Goal: Transaction & Acquisition: Book appointment/travel/reservation

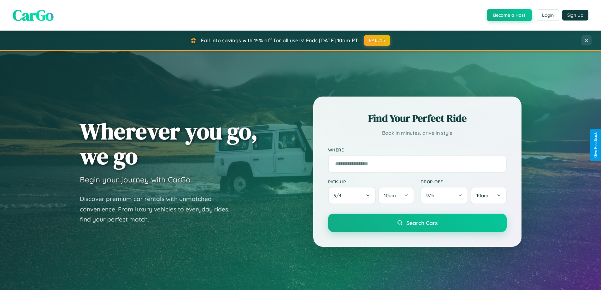
scroll to position [19, 0]
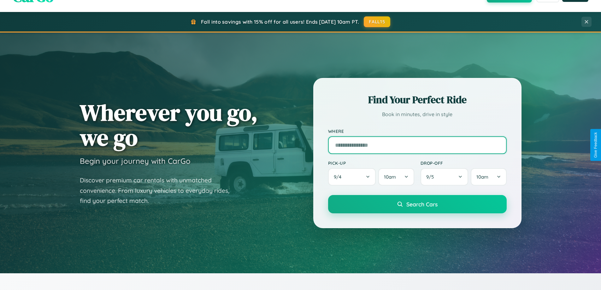
click at [417, 145] on input "text" at bounding box center [417, 145] width 178 height 18
type input "**********"
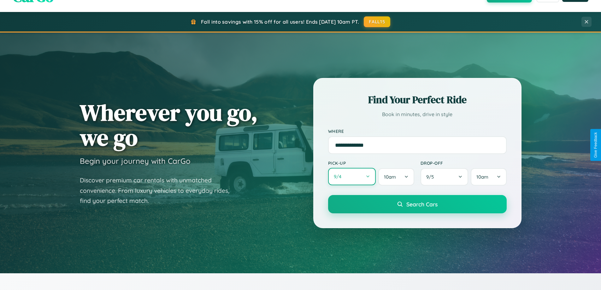
click at [352, 177] on button "9 / 4" at bounding box center [352, 176] width 48 height 17
select select "*"
select select "****"
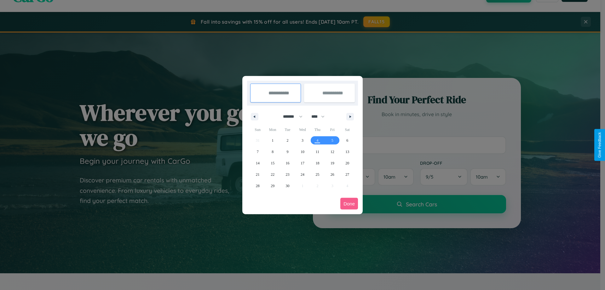
click at [290, 116] on select "******* ******** ***** ***** *** **** **** ****** ********* ******* ******** **…" at bounding box center [291, 116] width 27 height 10
select select "*"
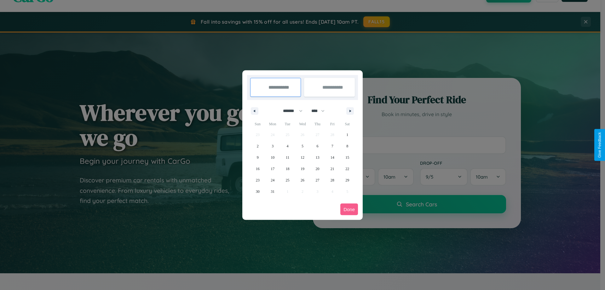
drag, startPoint x: 321, startPoint y: 111, endPoint x: 303, endPoint y: 126, distance: 24.1
click at [321, 111] on select "**** **** **** **** **** **** **** **** **** **** **** **** **** **** **** ****…" at bounding box center [317, 111] width 19 height 10
select select "****"
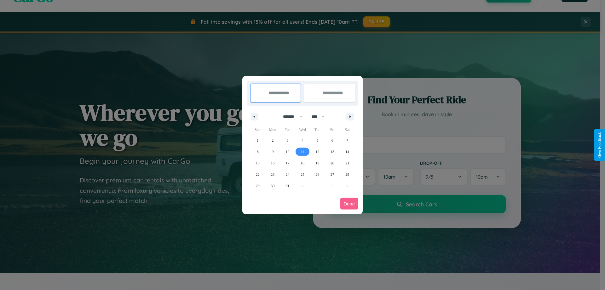
click at [302, 151] on span "11" at bounding box center [303, 151] width 4 height 11
type input "**********"
click at [348, 163] on span "21" at bounding box center [348, 162] width 4 height 11
type input "**********"
click at [349, 203] on button "Done" at bounding box center [350, 204] width 18 height 12
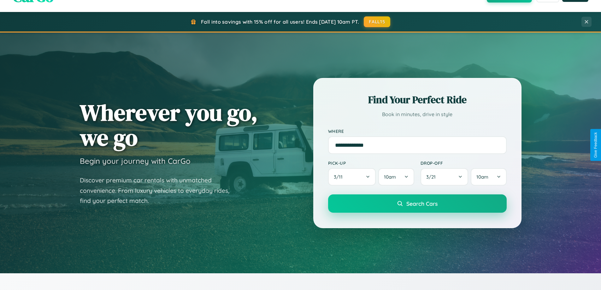
click at [417, 203] on span "Search Cars" at bounding box center [421, 203] width 31 height 7
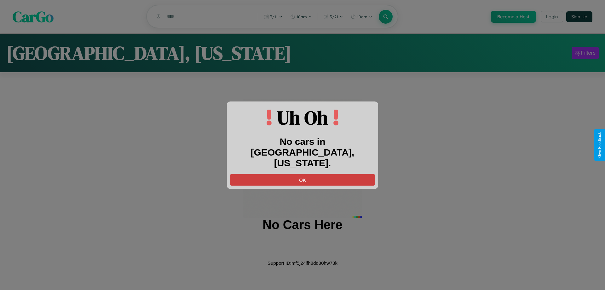
click at [303, 174] on button "OK" at bounding box center [302, 180] width 145 height 12
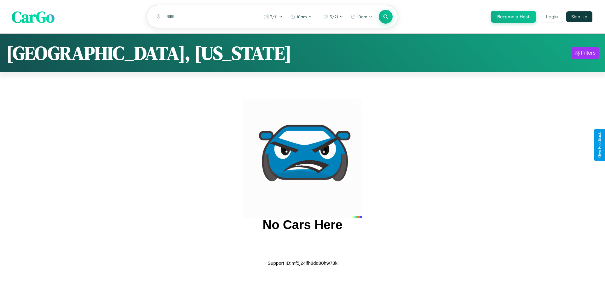
click at [33, 17] on span "CarGo" at bounding box center [33, 17] width 43 height 22
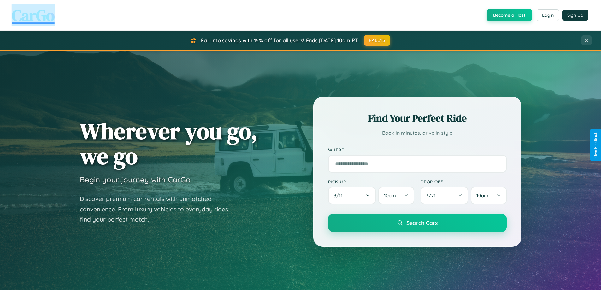
scroll to position [1213, 0]
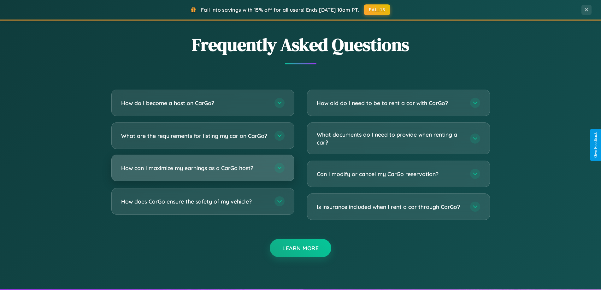
click at [202, 172] on h3 "How can I maximize my earnings as a CarGo host?" at bounding box center [194, 168] width 147 height 8
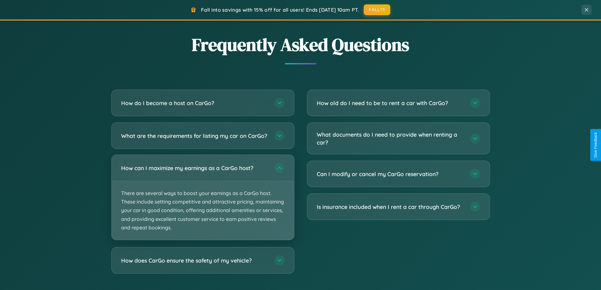
click at [202, 202] on p "There are several ways to boost your earnings as a CarGo host. These include se…" at bounding box center [203, 210] width 182 height 59
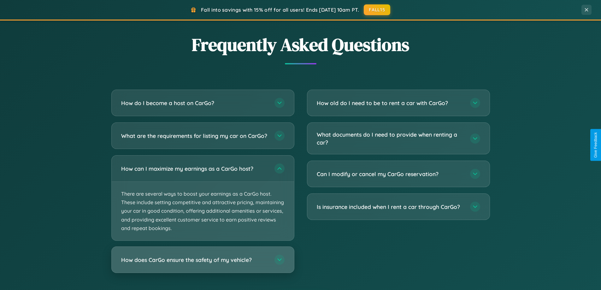
click at [202, 264] on h3 "How does CarGo ensure the safety of my vehicle?" at bounding box center [194, 260] width 147 height 8
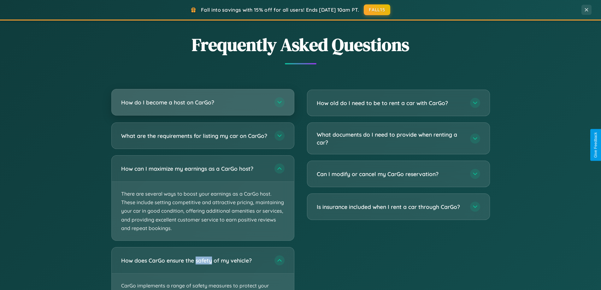
click at [202, 102] on h3 "How do I become a host on CarGo?" at bounding box center [194, 102] width 147 height 8
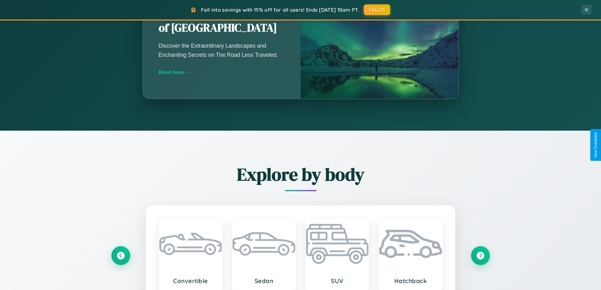
scroll to position [272, 0]
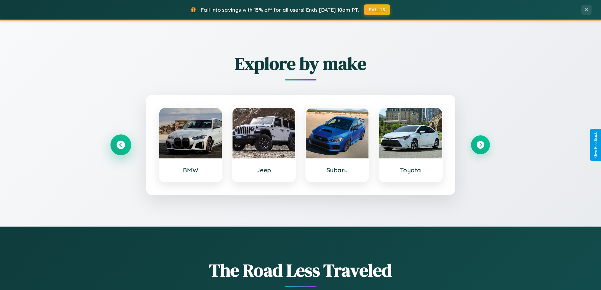
click at [120, 145] on icon at bounding box center [120, 145] width 9 height 9
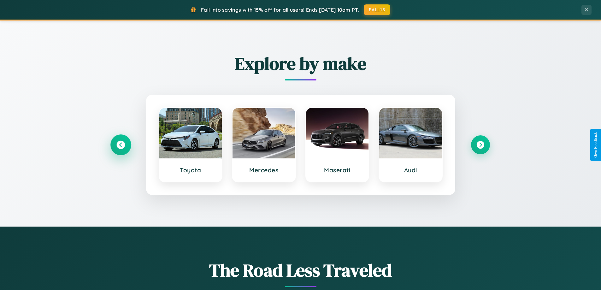
click at [120, 145] on icon at bounding box center [120, 145] width 9 height 9
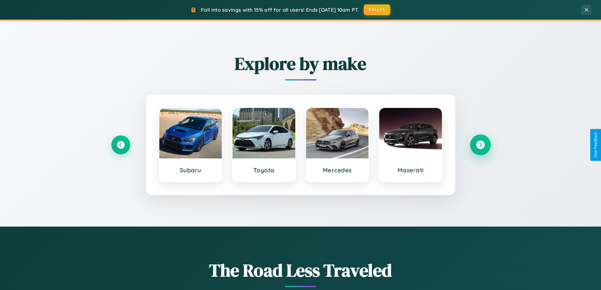
click at [480, 145] on icon at bounding box center [480, 145] width 9 height 9
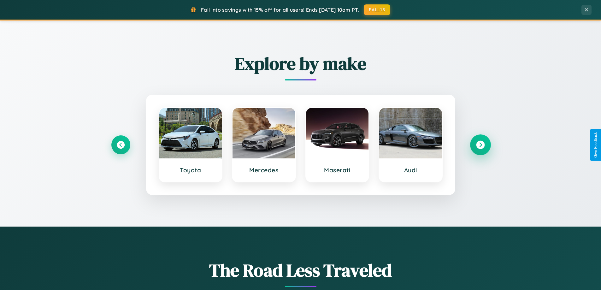
click at [480, 145] on icon at bounding box center [480, 145] width 9 height 9
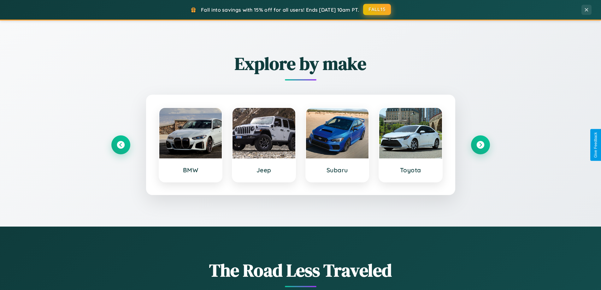
click at [377, 9] on button "FALL15" at bounding box center [377, 9] width 28 height 11
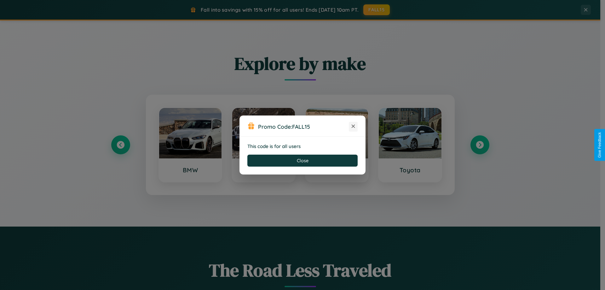
click at [354, 126] on icon at bounding box center [353, 126] width 6 height 6
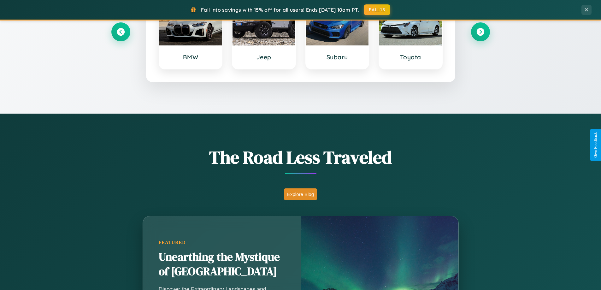
scroll to position [434, 0]
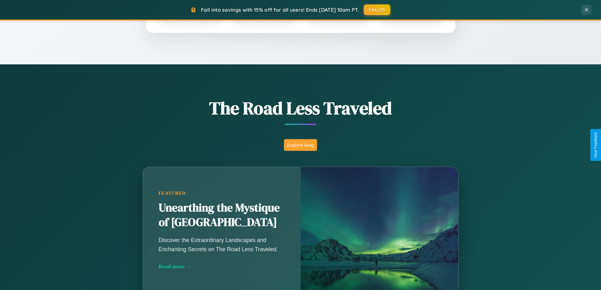
click at [300, 145] on button "Explore Blog" at bounding box center [300, 145] width 33 height 12
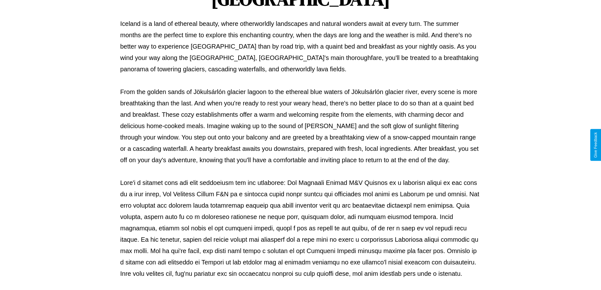
scroll to position [204, 0]
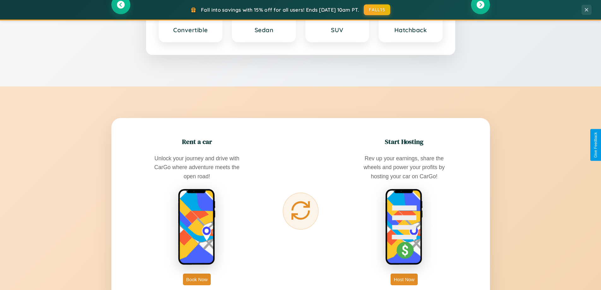
scroll to position [1013, 0]
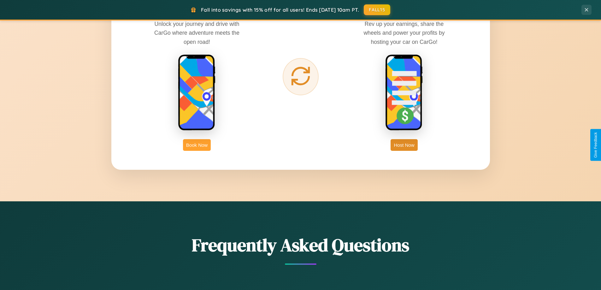
click at [197, 145] on button "Book Now" at bounding box center [197, 145] width 28 height 12
